Goal: Task Accomplishment & Management: Manage account settings

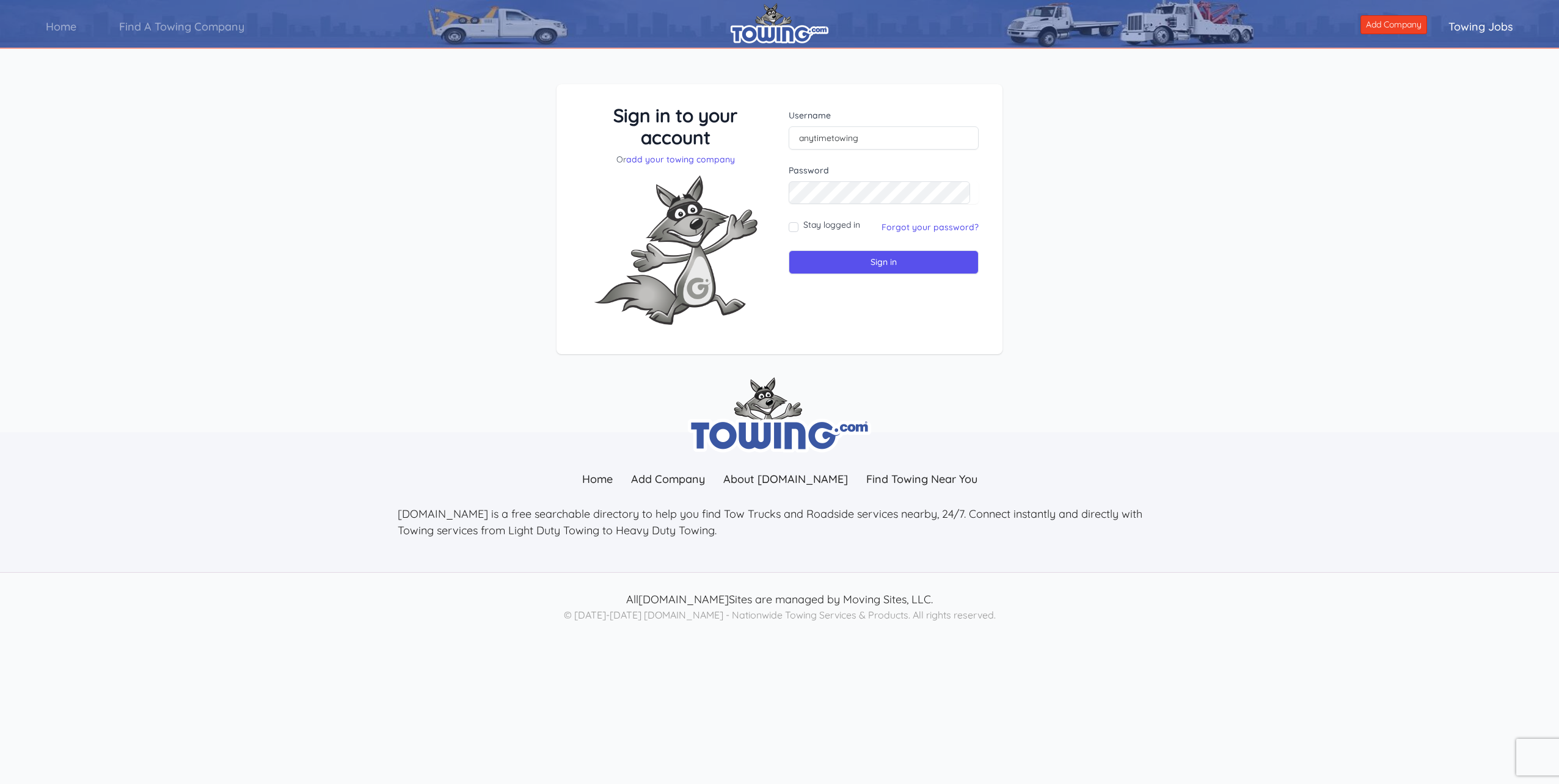
click at [892, 228] on link "Forgot your password?" at bounding box center [930, 227] width 97 height 11
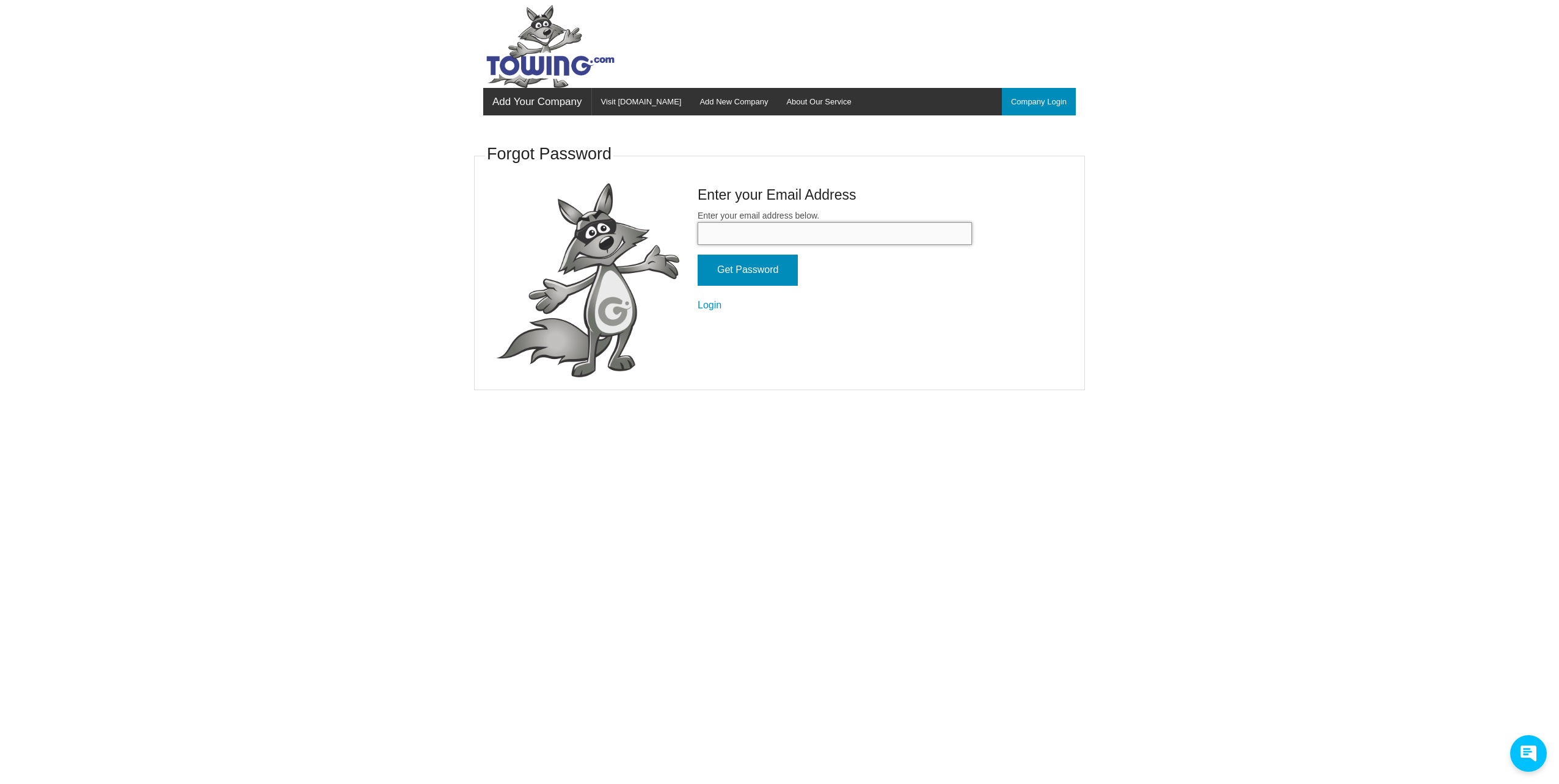
click at [798, 238] on input "Enter your email address below." at bounding box center [835, 234] width 274 height 23
type input "nickjacobs@anytimetowing.com"
click at [697, 255] on input "Get Password" at bounding box center [747, 270] width 100 height 31
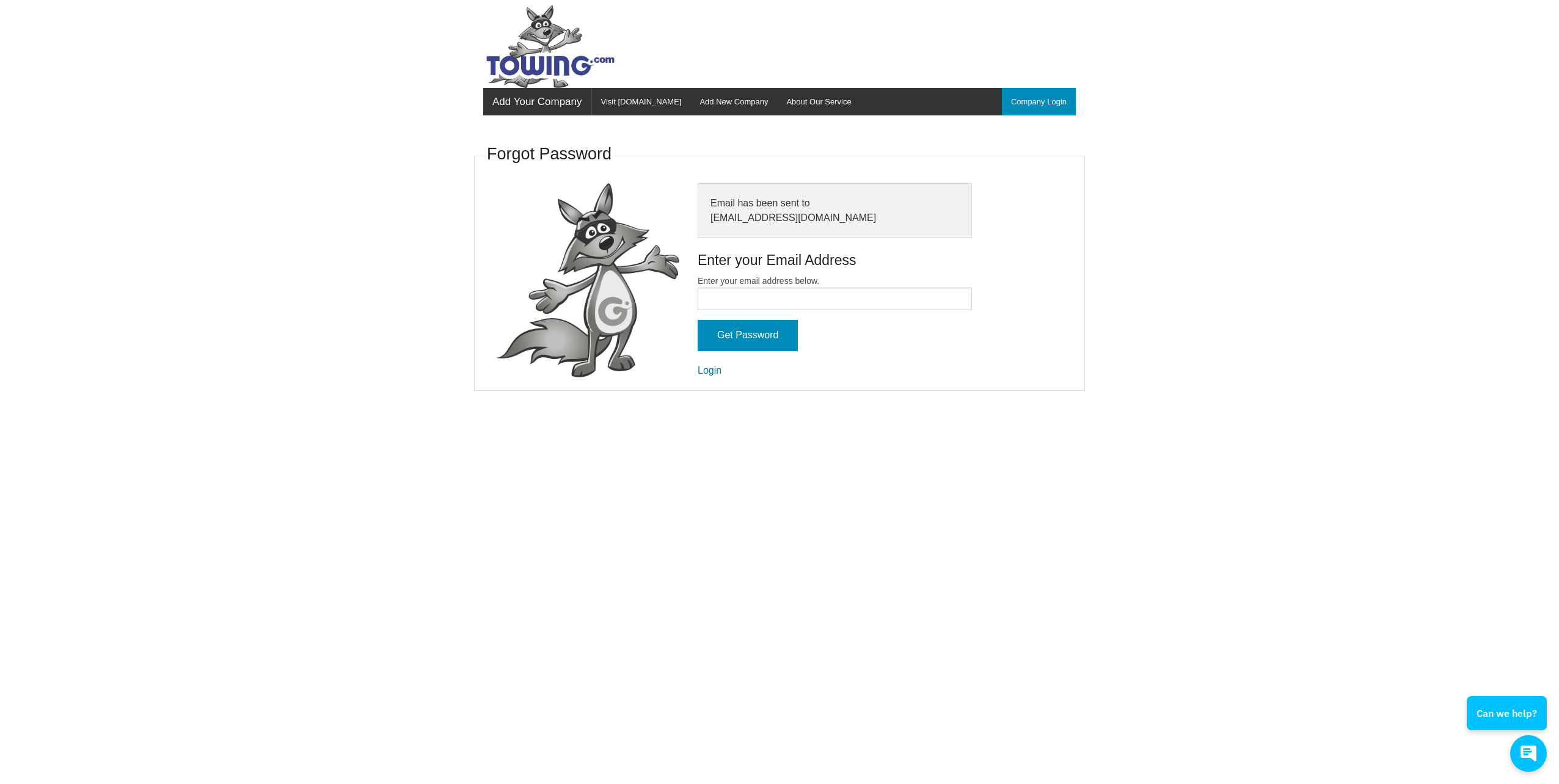
click at [707, 373] on link "Login" at bounding box center [709, 370] width 24 height 10
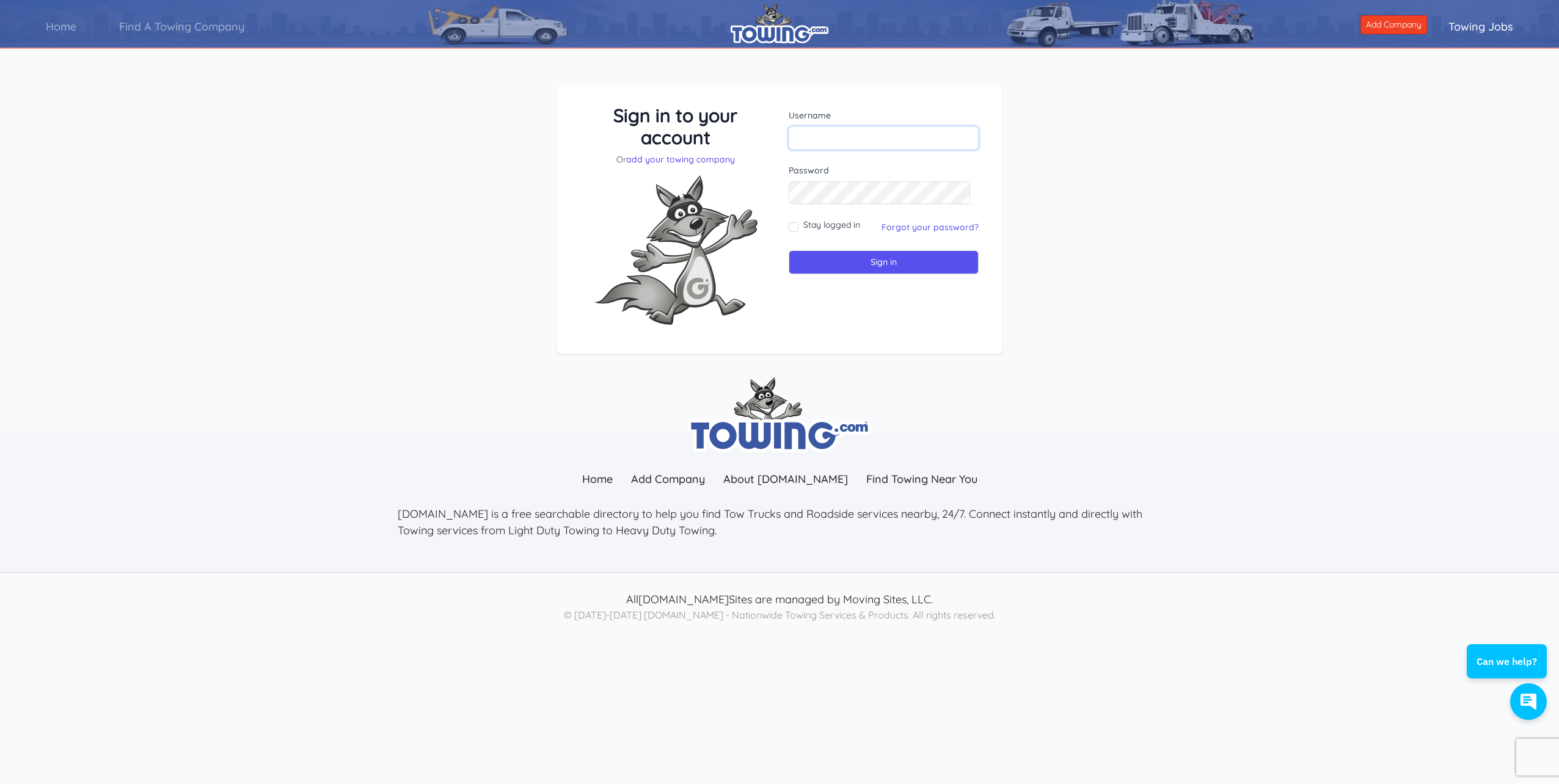
click at [808, 142] on input "text" at bounding box center [884, 138] width 190 height 23
type input "n"
click at [843, 142] on input "text" at bounding box center [884, 138] width 190 height 23
type input "anytimetowing"
click at [788, 250] on input "Sign in" at bounding box center [884, 262] width 190 height 24
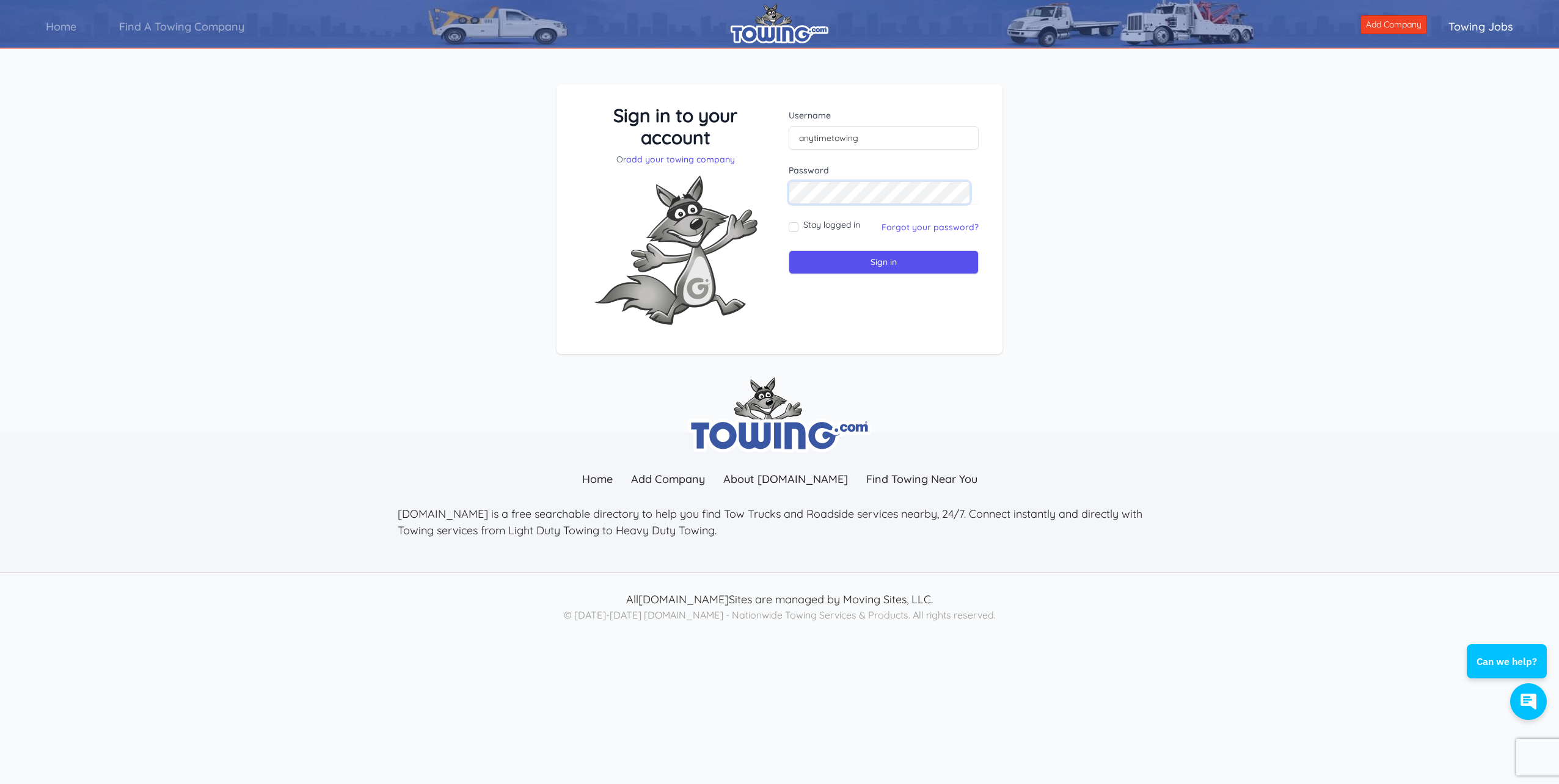
click at [753, 202] on div "Sign in to your account Or add your towing company Username anytimetowing Passw…" at bounding box center [780, 220] width 417 height 230
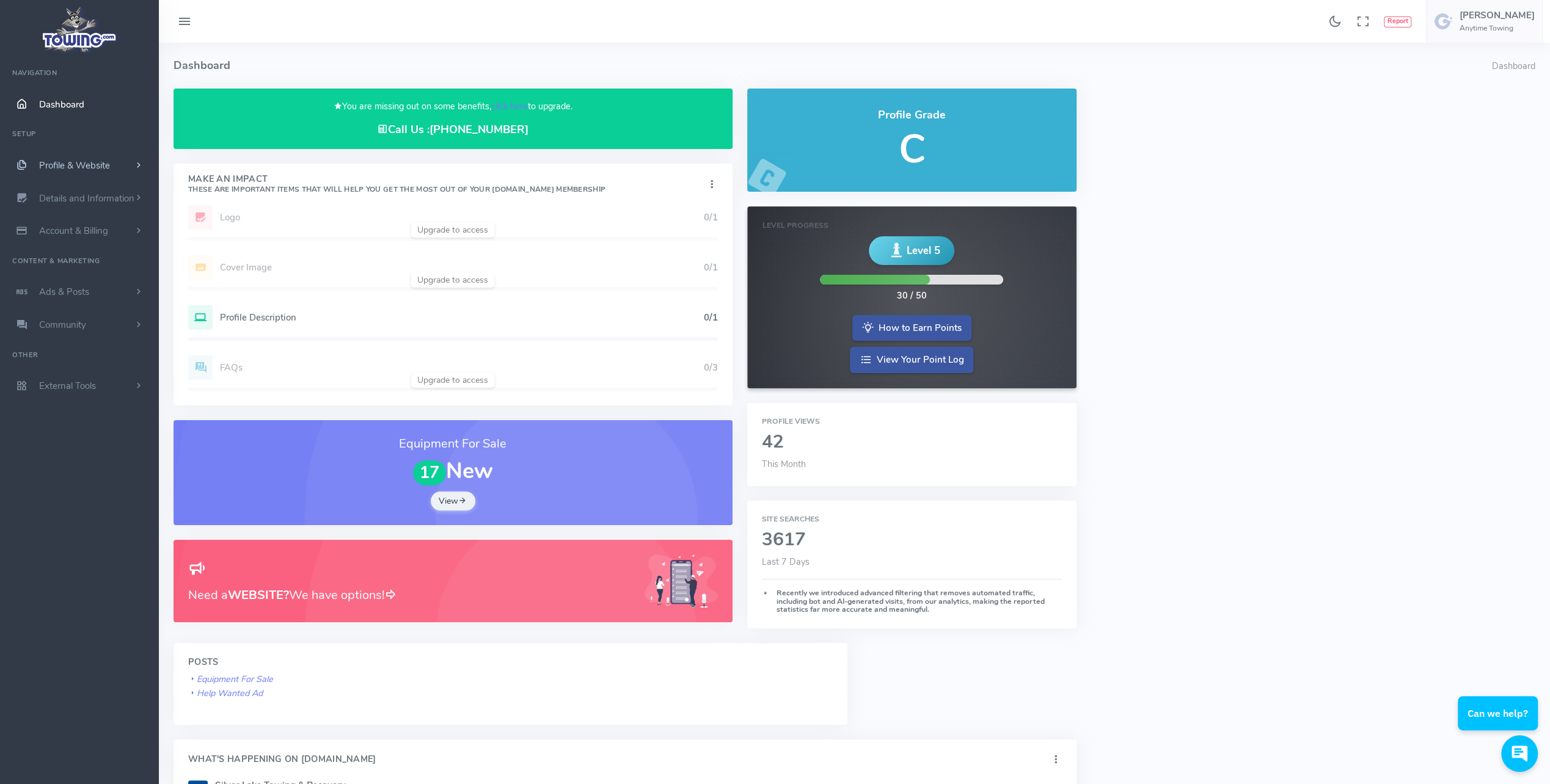
click at [87, 169] on span "Profile & Website" at bounding box center [74, 165] width 71 height 12
click at [85, 192] on link "Homepage Content" at bounding box center [94, 189] width 128 height 24
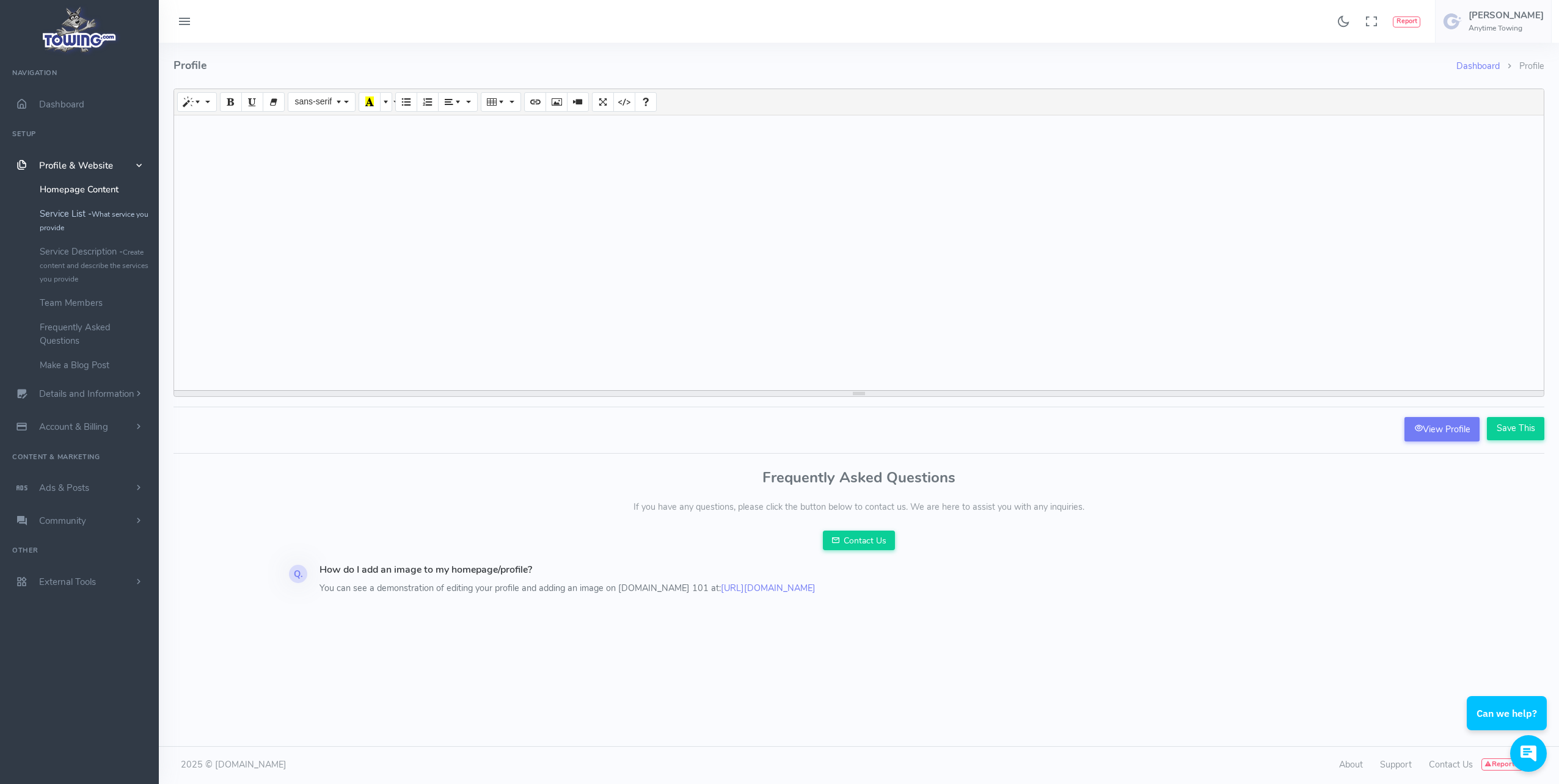
click at [79, 216] on link "Service List - What service you provide" at bounding box center [94, 220] width 128 height 38
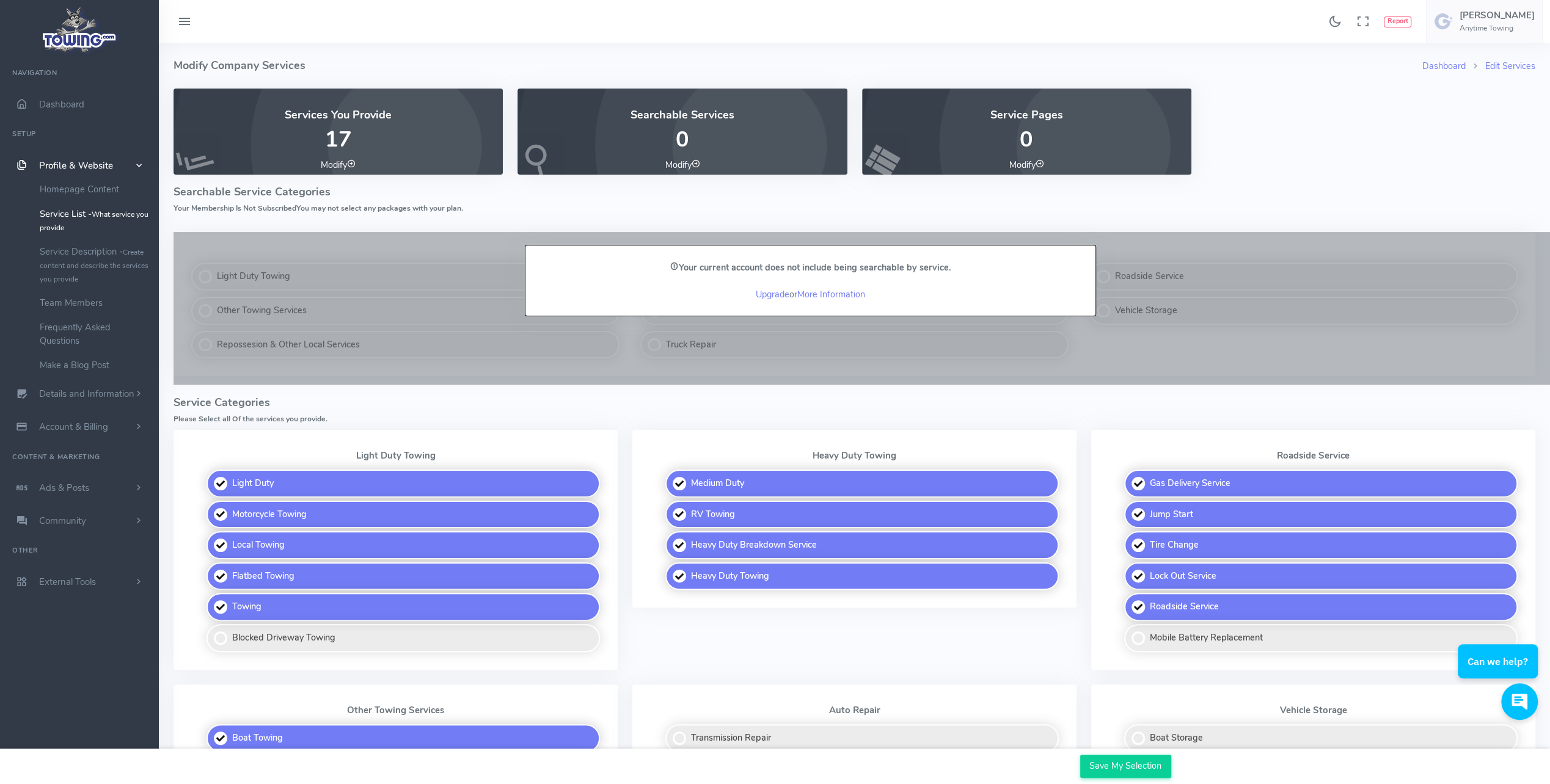
click at [615, 218] on div "Dashboard Edit Services Modify Company Services Services You Provide 17 Modify …" at bounding box center [854, 787] width 1376 height 1489
click at [334, 136] on p "17" at bounding box center [338, 139] width 300 height 24
click at [345, 164] on link "Modify" at bounding box center [338, 165] width 35 height 12
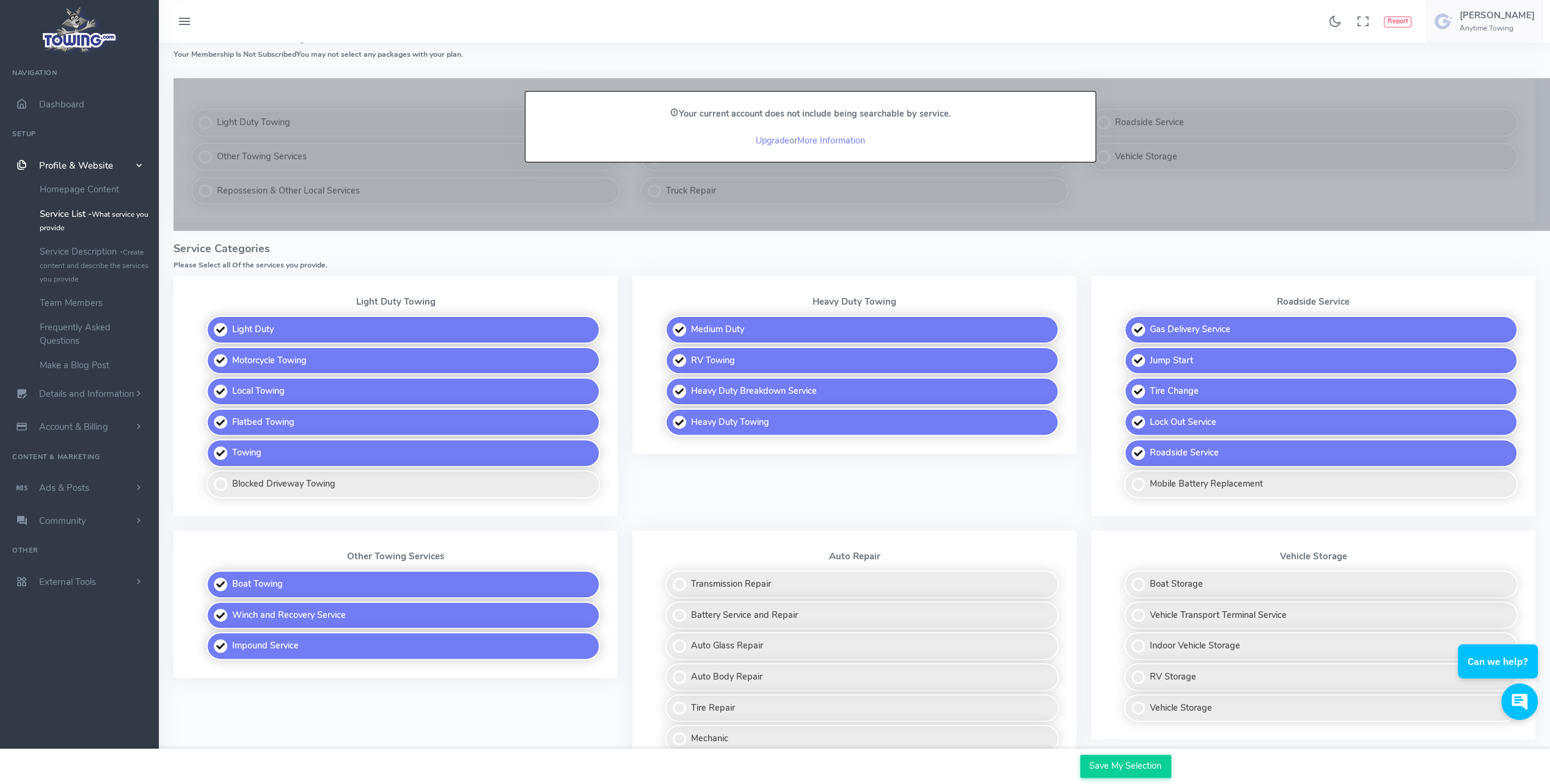
scroll to position [260, 0]
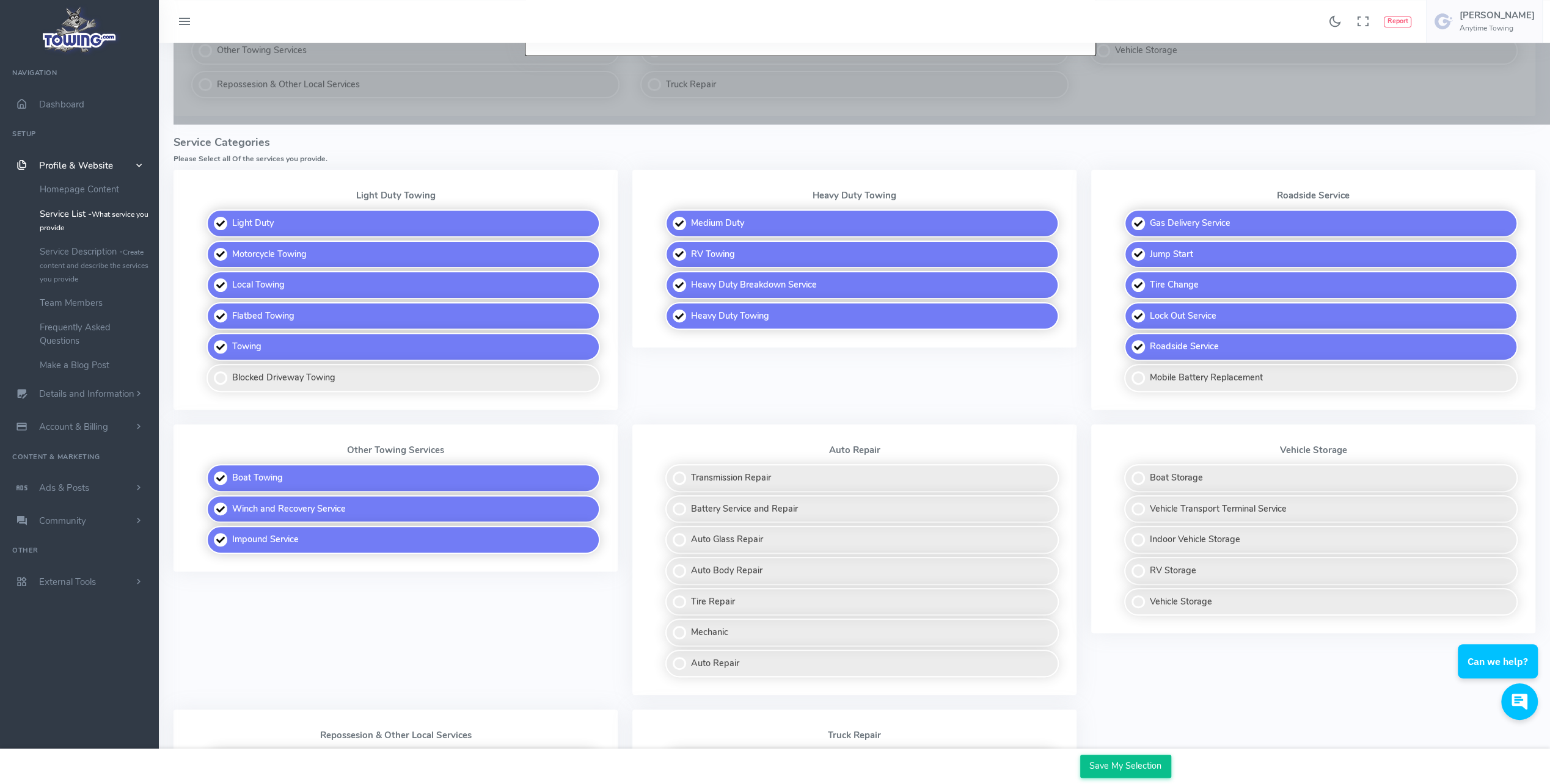
click at [1105, 768] on input "Save My Selection" at bounding box center [1125, 767] width 91 height 23
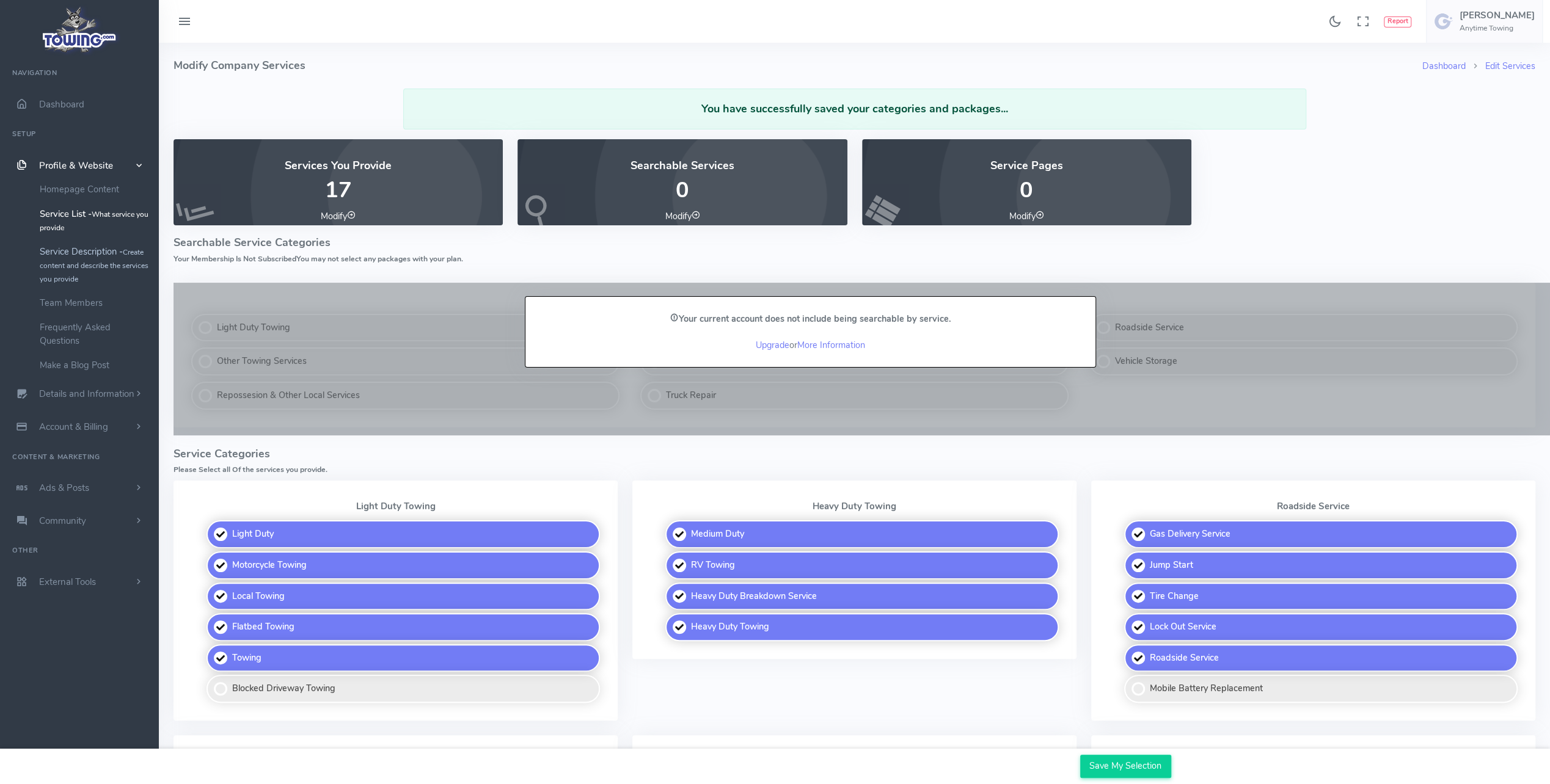
click at [85, 258] on link "Service Description - Create content and describe the services you provide" at bounding box center [94, 265] width 128 height 51
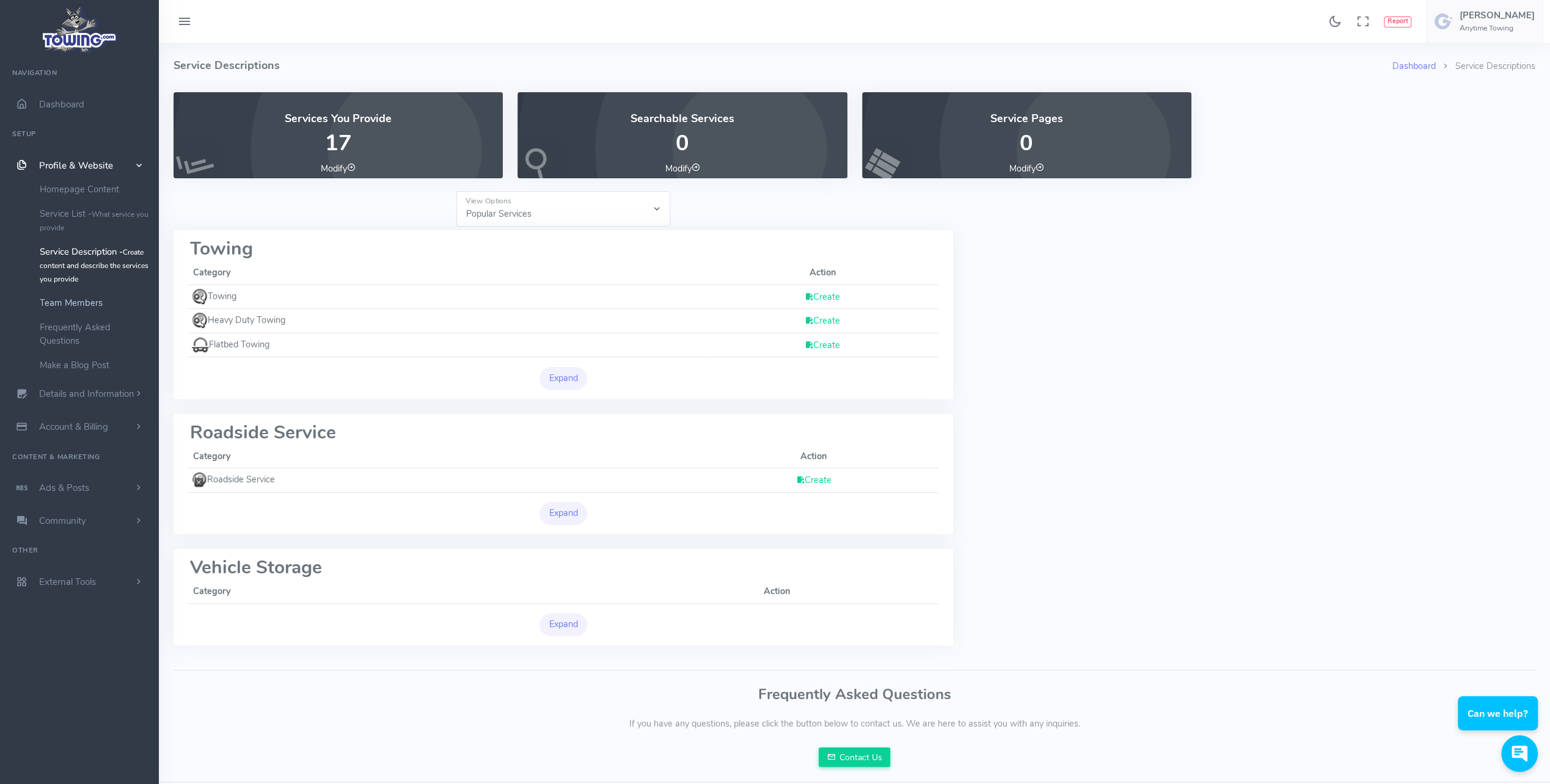
click at [77, 299] on link "Team Members" at bounding box center [94, 302] width 128 height 24
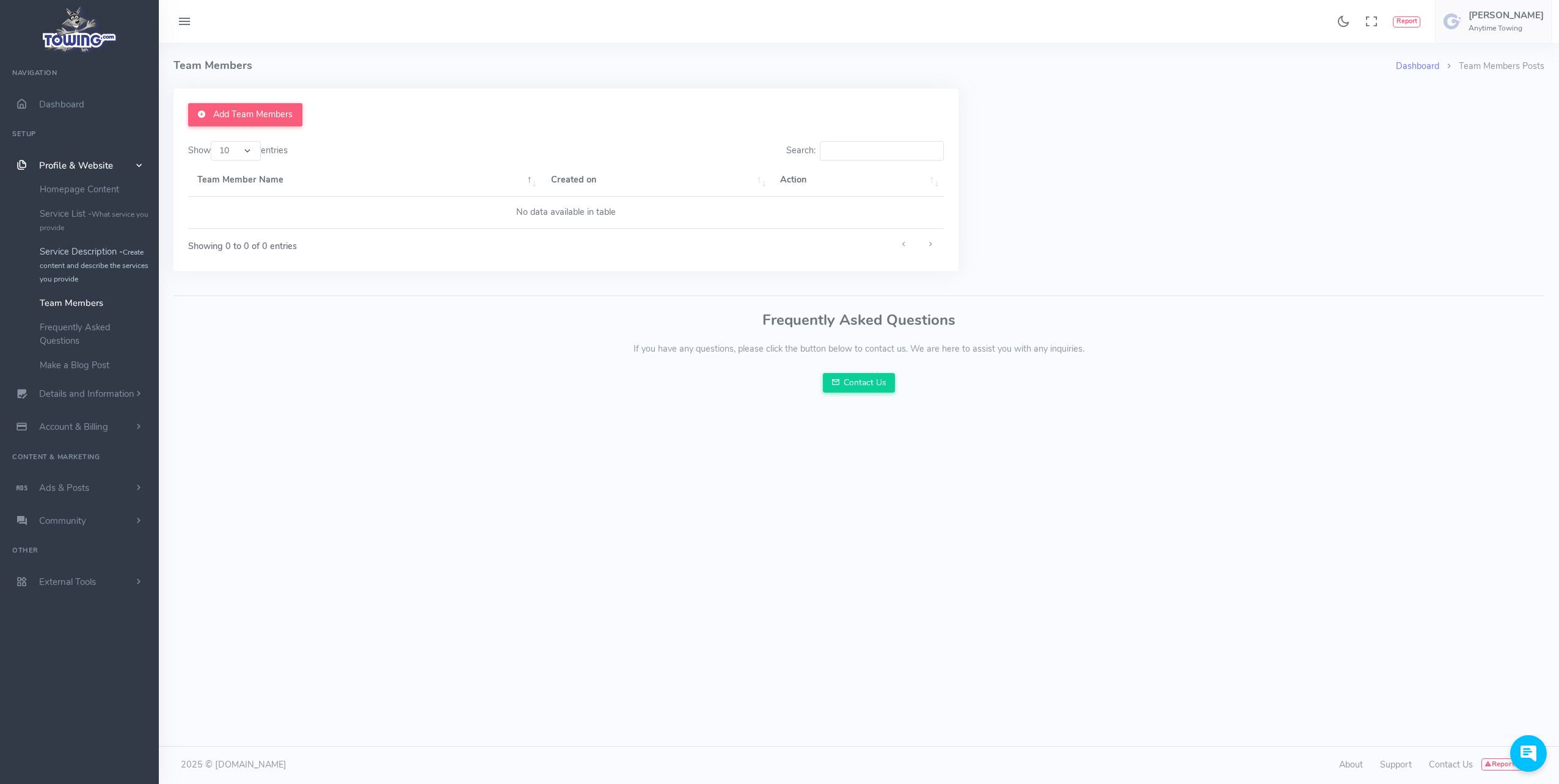
click at [74, 271] on link "Service Description - Create content and describe the services you provide" at bounding box center [94, 265] width 128 height 51
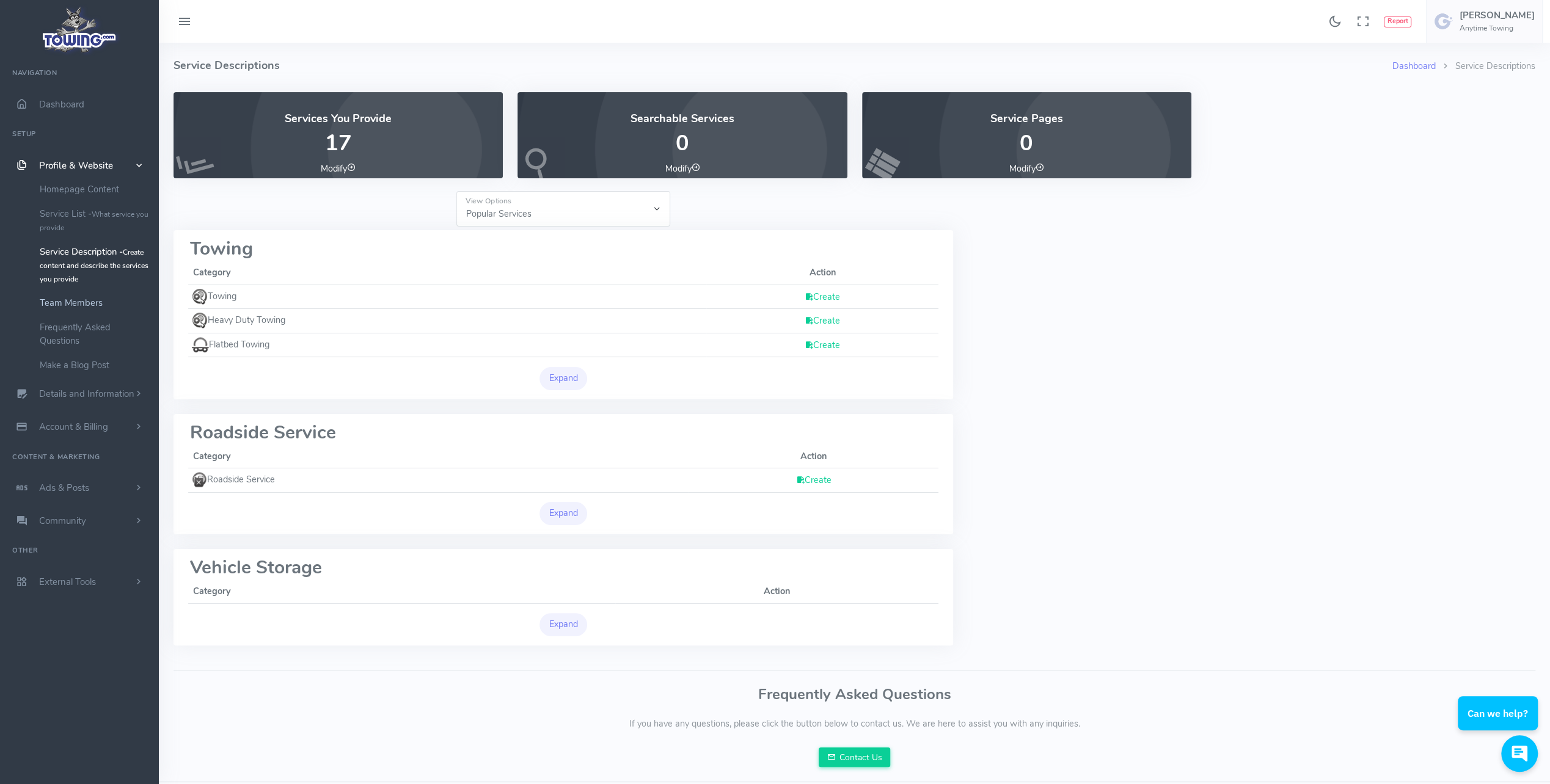
click at [85, 307] on link "Team Members" at bounding box center [94, 302] width 128 height 24
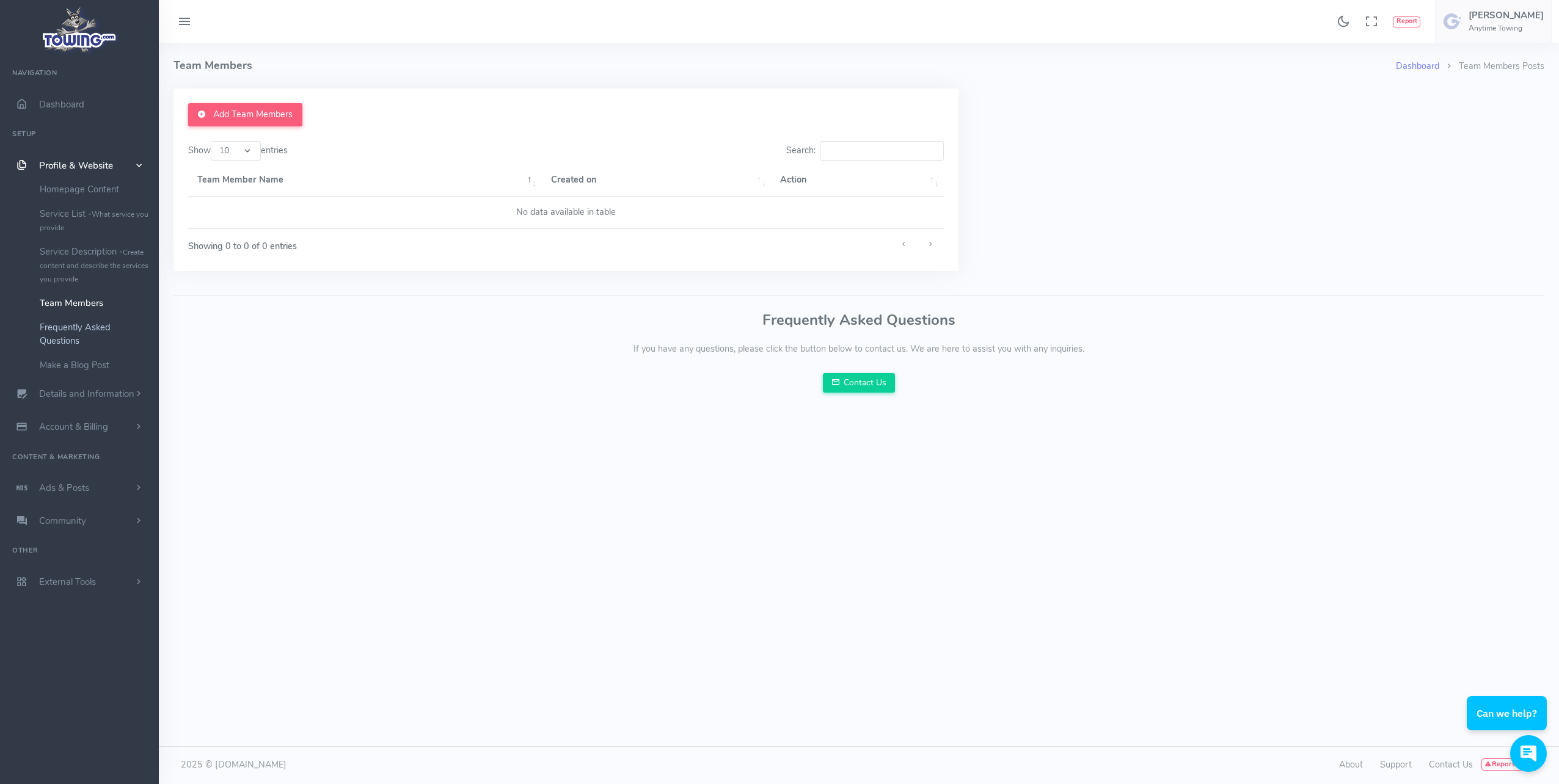
click at [75, 327] on link "Frequently Asked Questions" at bounding box center [94, 333] width 128 height 38
click at [75, 390] on span "Details and Information" at bounding box center [87, 395] width 95 height 12
click at [67, 221] on link "Logo & Banner" at bounding box center [94, 222] width 128 height 24
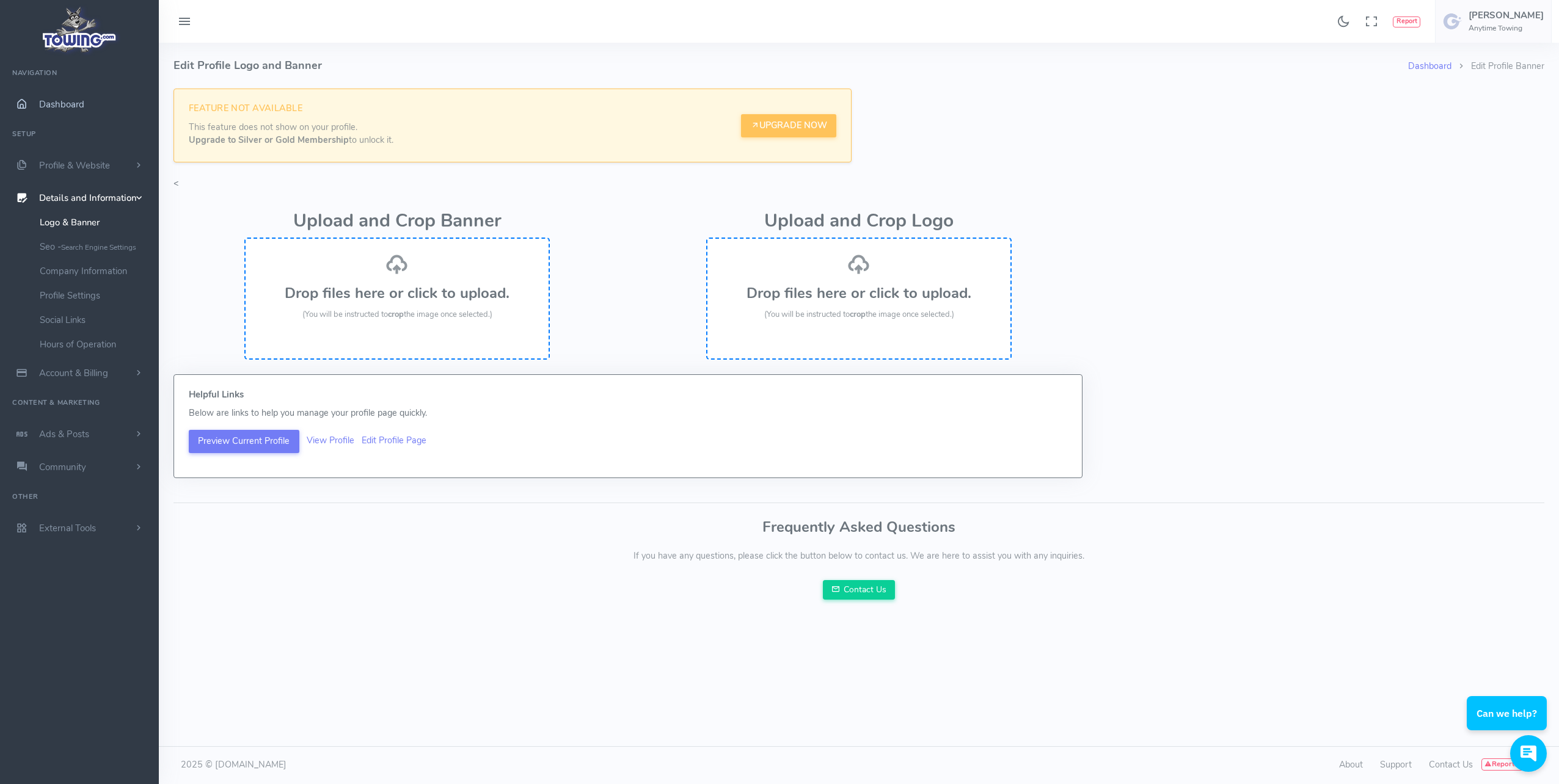
click at [68, 108] on span "Dashboard" at bounding box center [62, 105] width 45 height 12
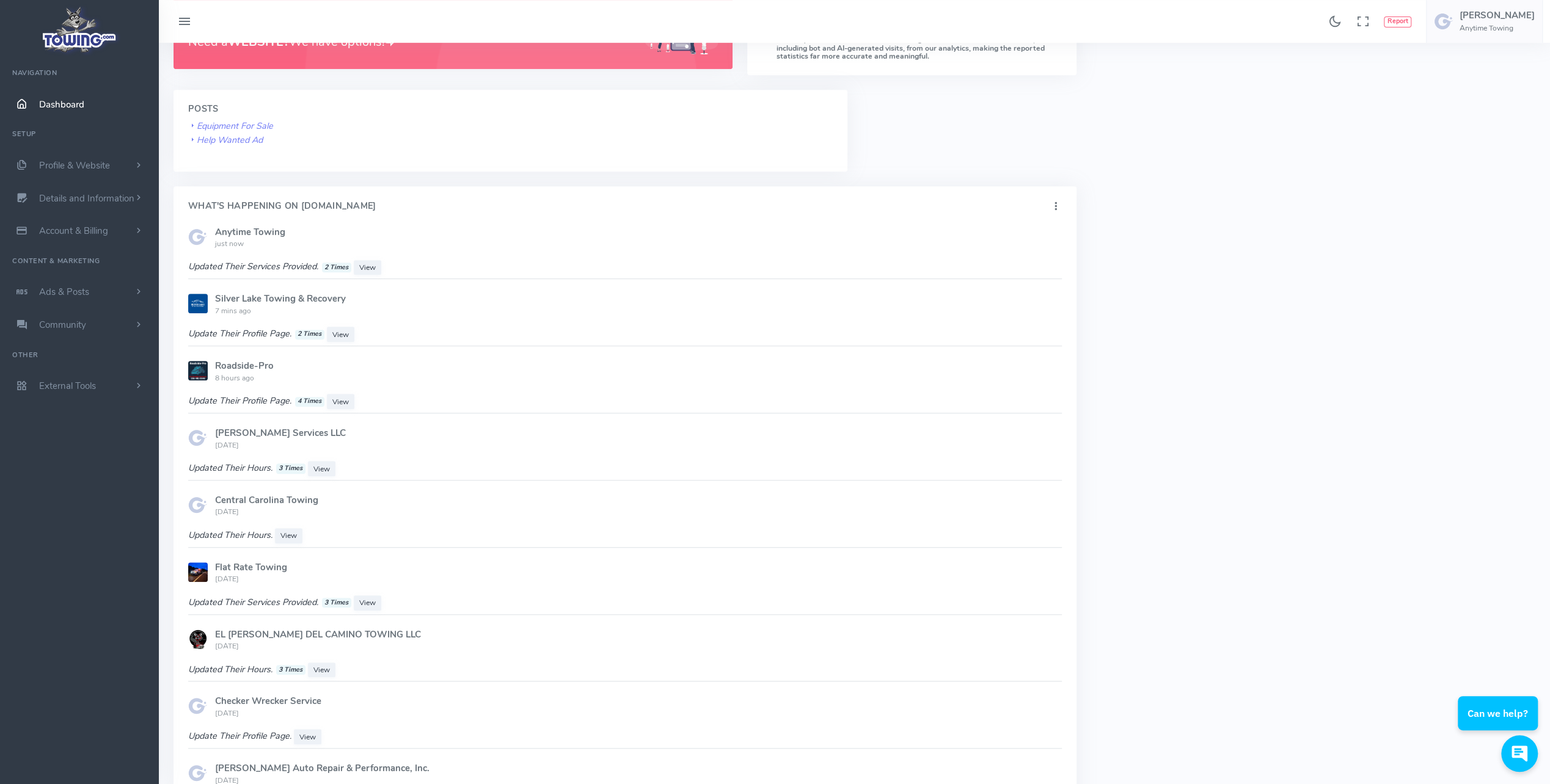
scroll to position [305, 0]
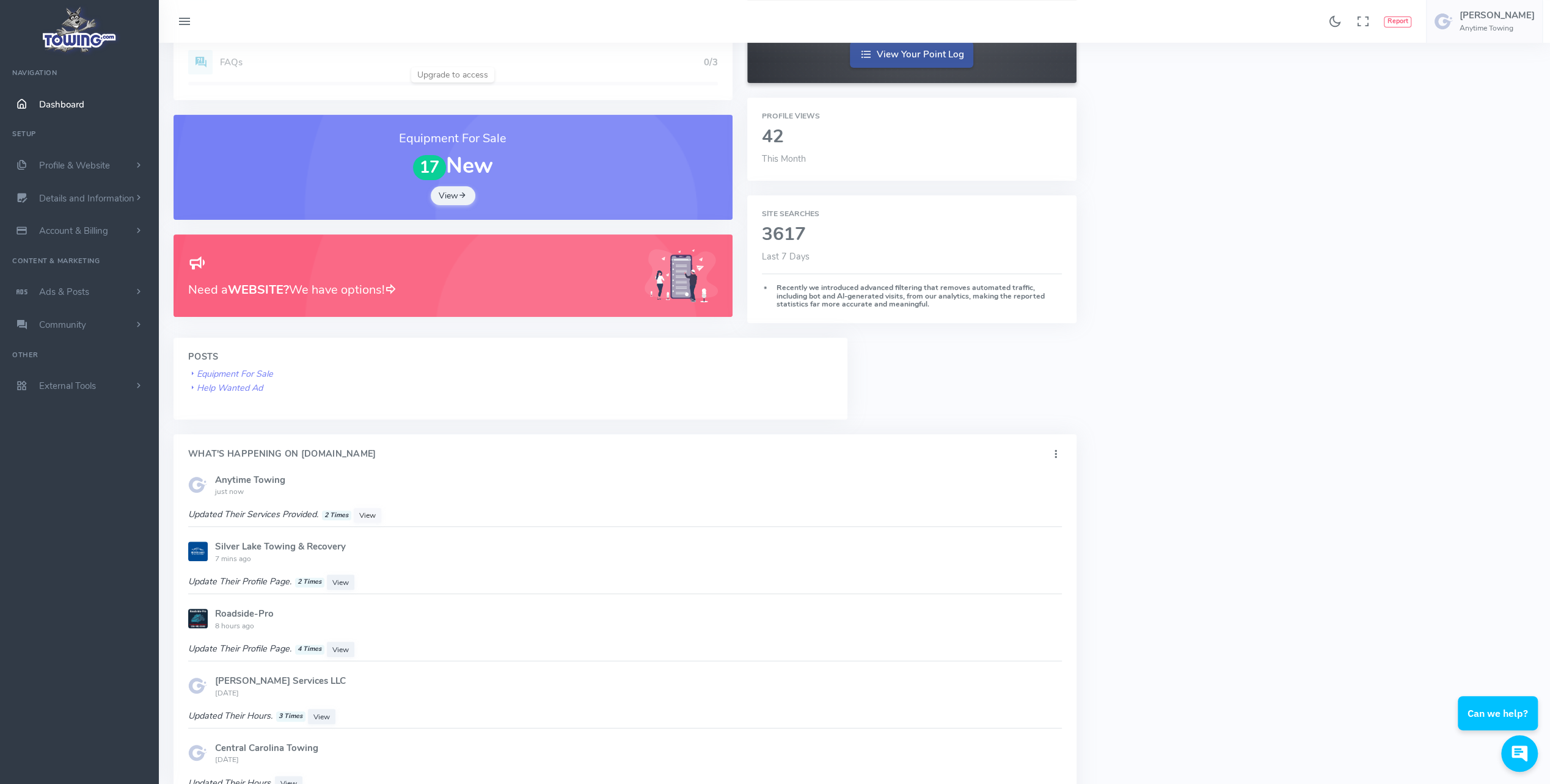
click at [372, 517] on span "View" at bounding box center [367, 515] width 17 height 10
